Goal: Information Seeking & Learning: Learn about a topic

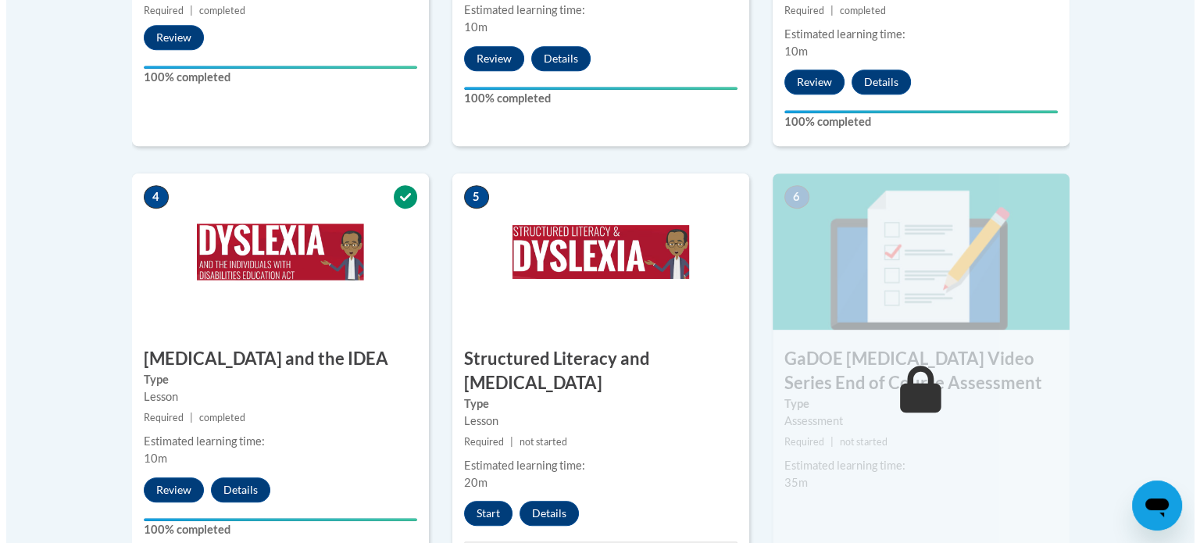
scroll to position [819, 0]
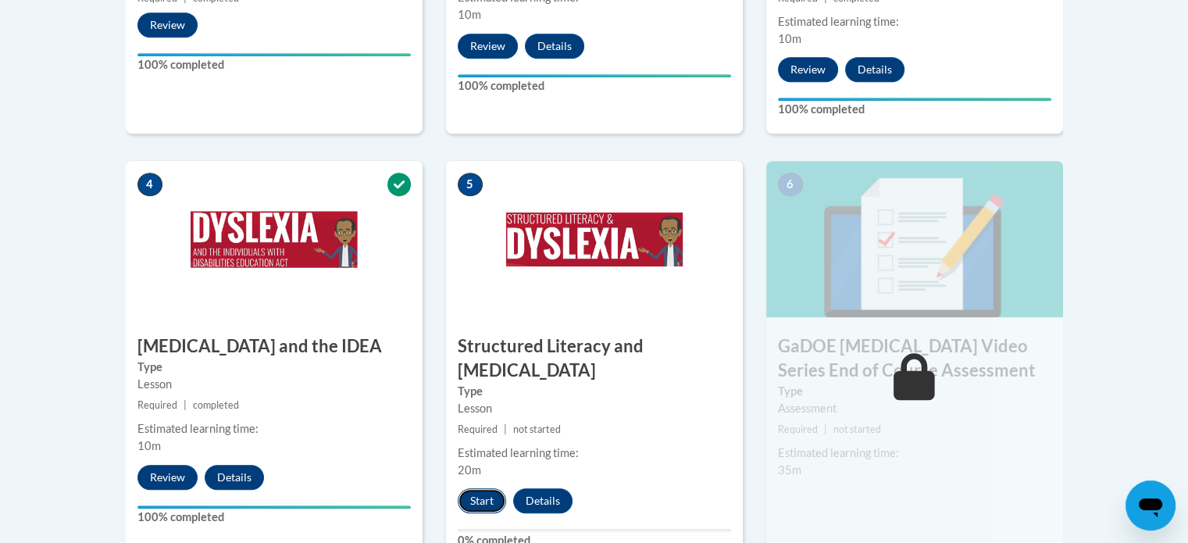
click at [478, 488] on button "Start" at bounding box center [482, 500] width 48 height 25
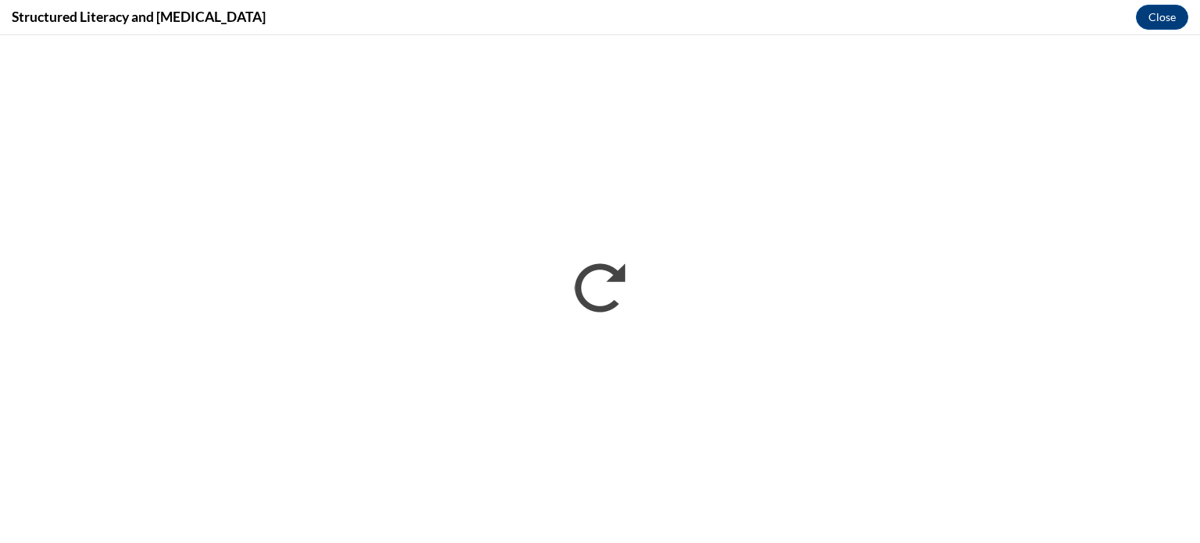
scroll to position [0, 0]
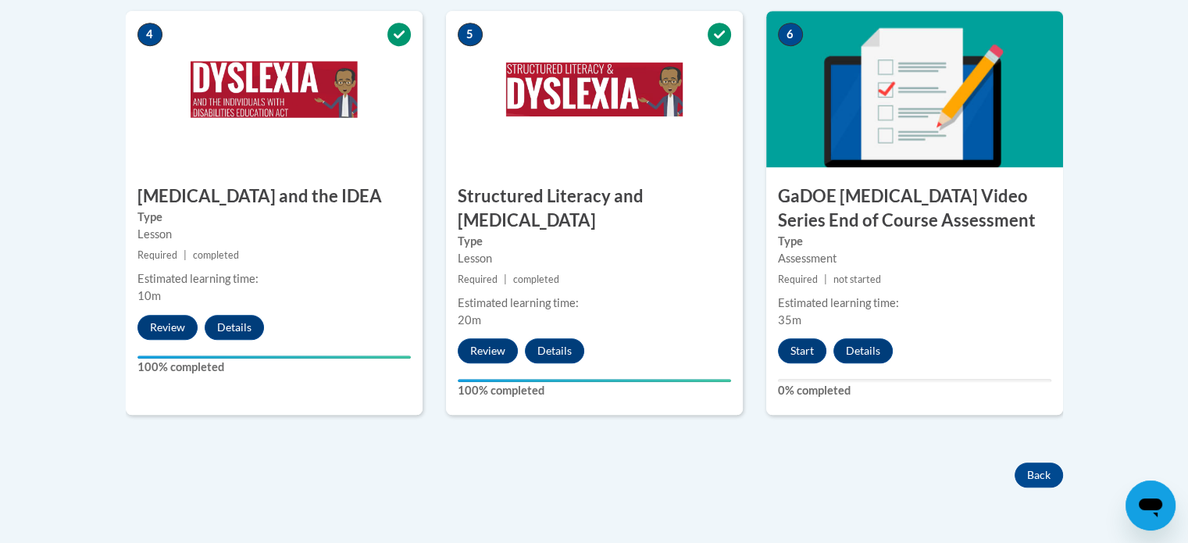
scroll to position [975, 0]
